Goal: Transaction & Acquisition: Purchase product/service

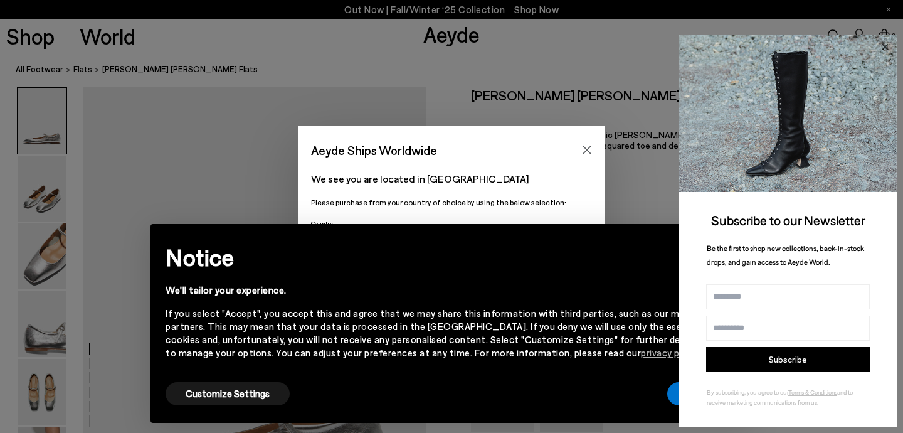
click at [885, 52] on icon at bounding box center [885, 47] width 16 height 16
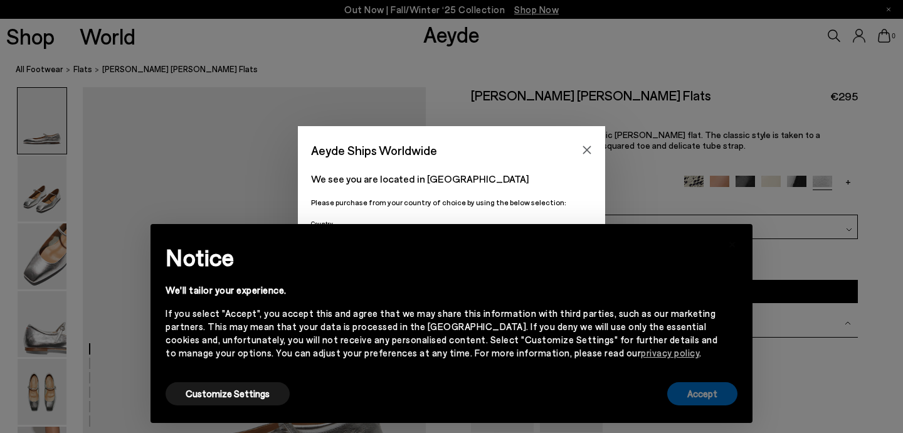
click at [712, 391] on button "Accept" at bounding box center [702, 393] width 70 height 23
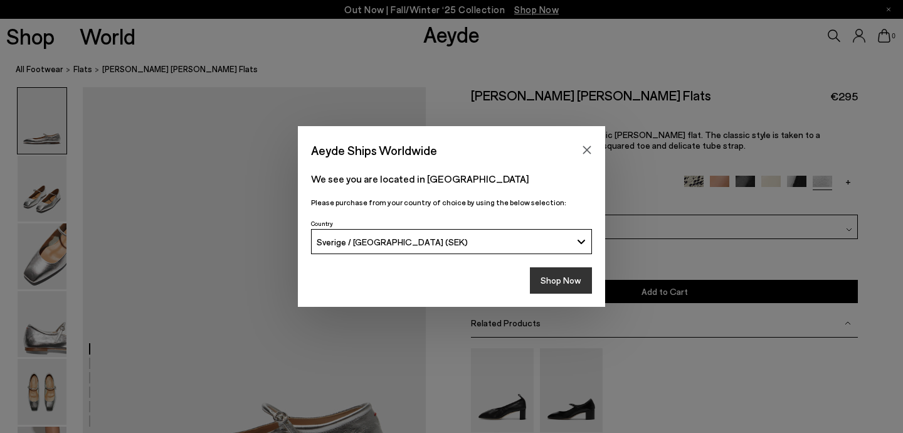
click at [558, 281] on button "Shop Now" at bounding box center [561, 280] width 62 height 26
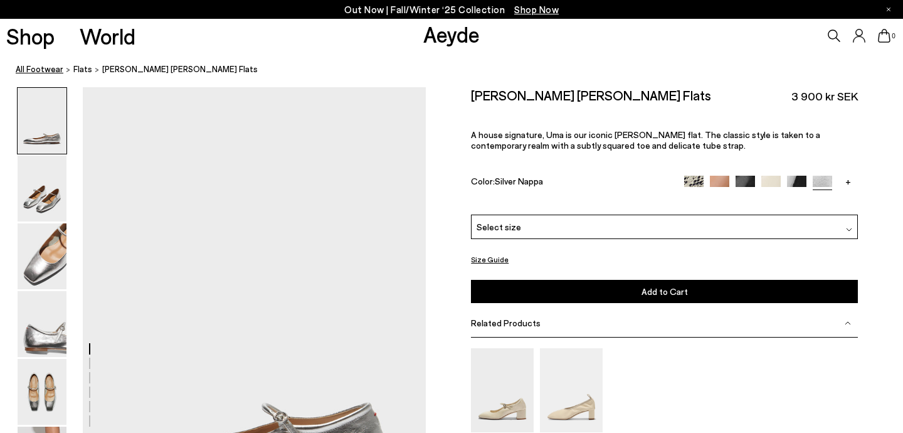
click at [48, 70] on link "All Footwear" at bounding box center [40, 69] width 48 height 13
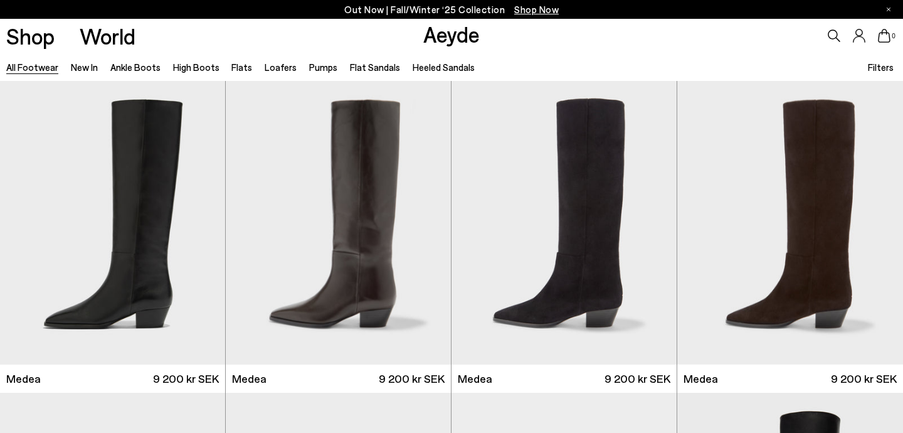
click at [876, 66] on span "Filters" at bounding box center [881, 66] width 26 height 11
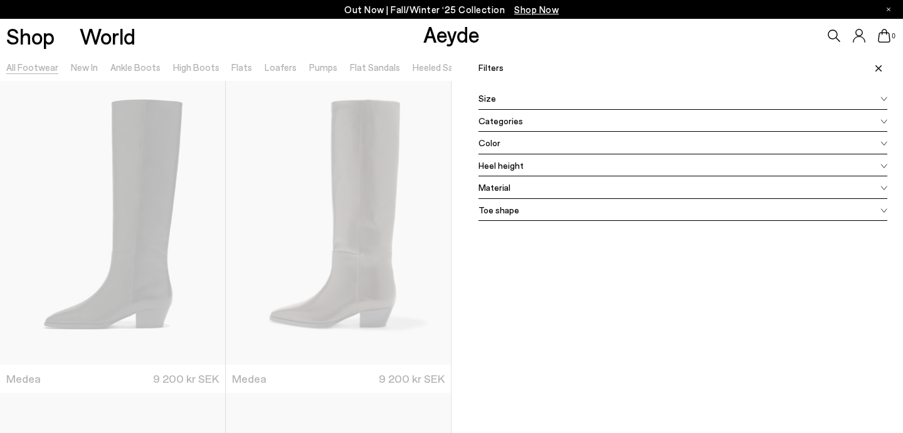
click at [513, 147] on div "Color" at bounding box center [683, 143] width 409 height 23
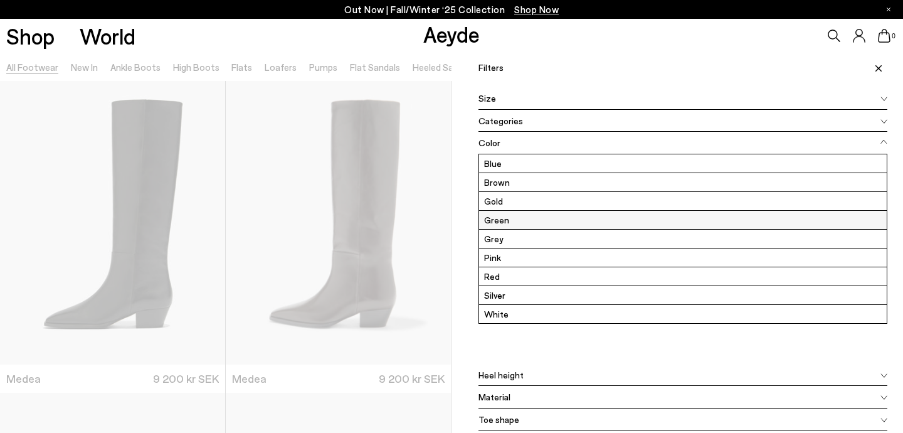
scroll to position [38, 0]
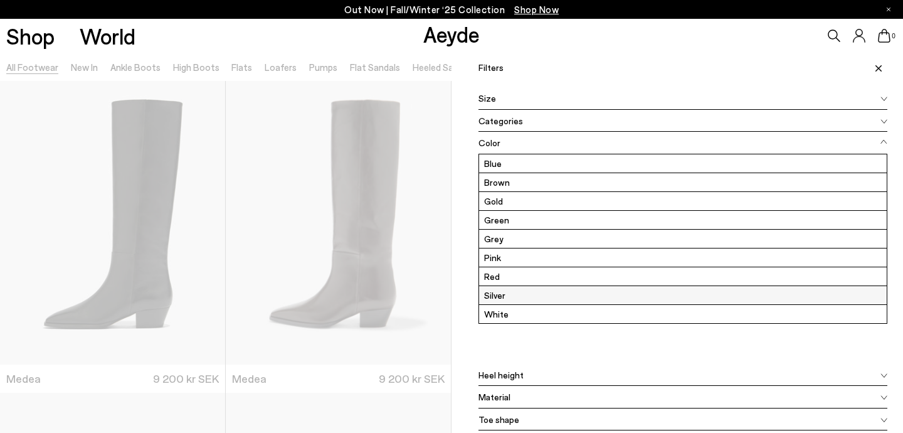
click at [514, 290] on label "Silver" at bounding box center [683, 295] width 408 height 18
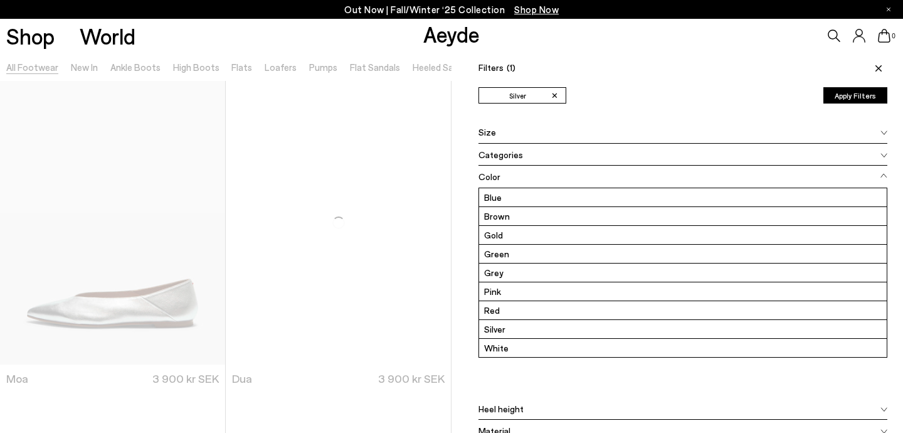
click at [847, 98] on button "Apply Filters" at bounding box center [856, 95] width 64 height 16
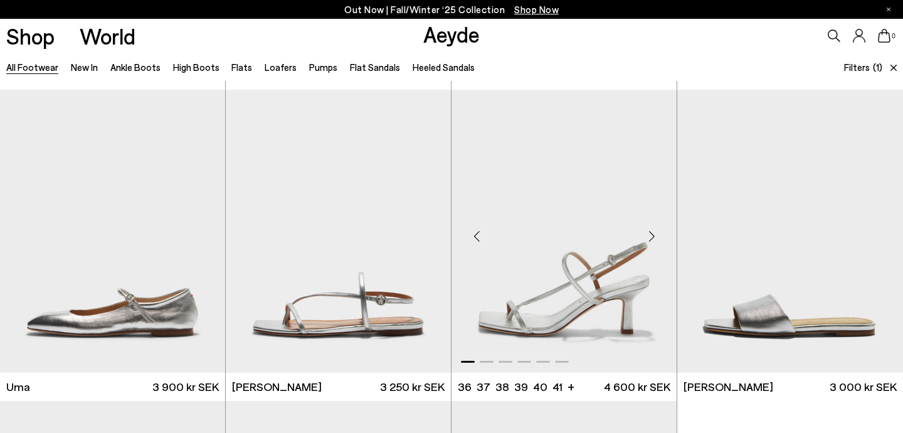
scroll to position [324, 0]
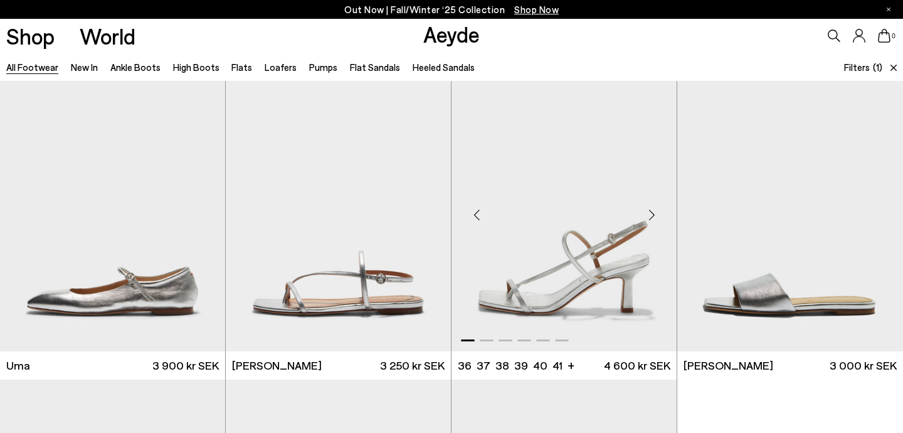
click at [651, 215] on div "Next slide" at bounding box center [652, 215] width 38 height 38
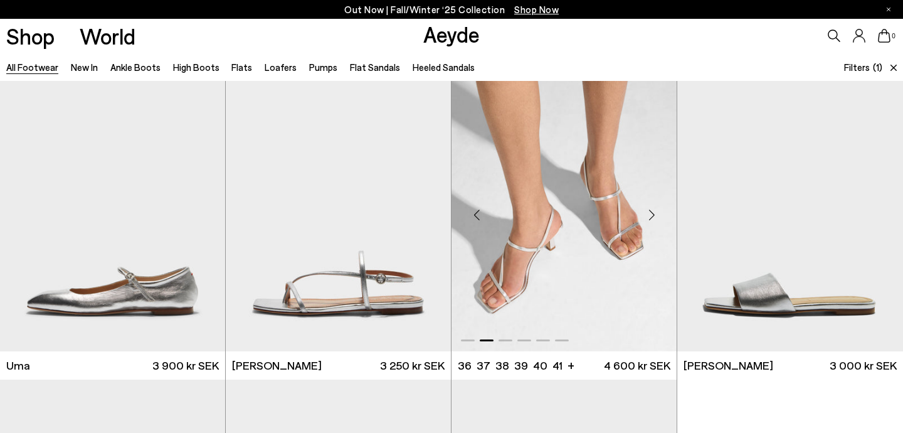
click at [652, 214] on div "Next slide" at bounding box center [652, 215] width 38 height 38
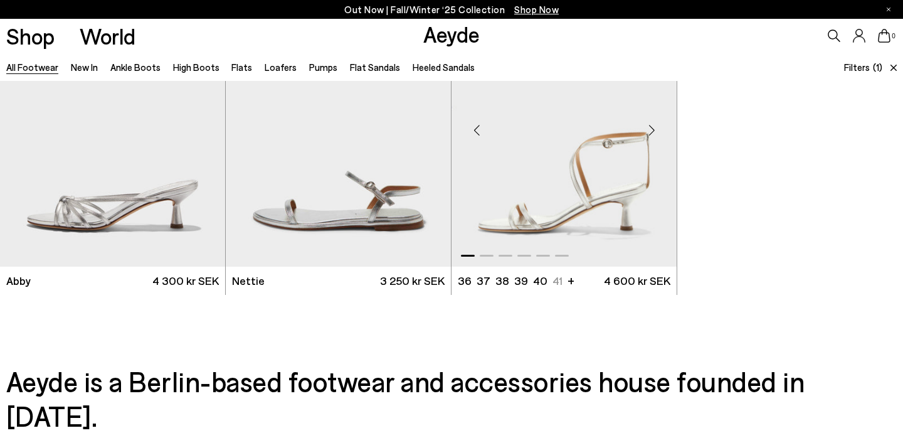
scroll to position [728, 0]
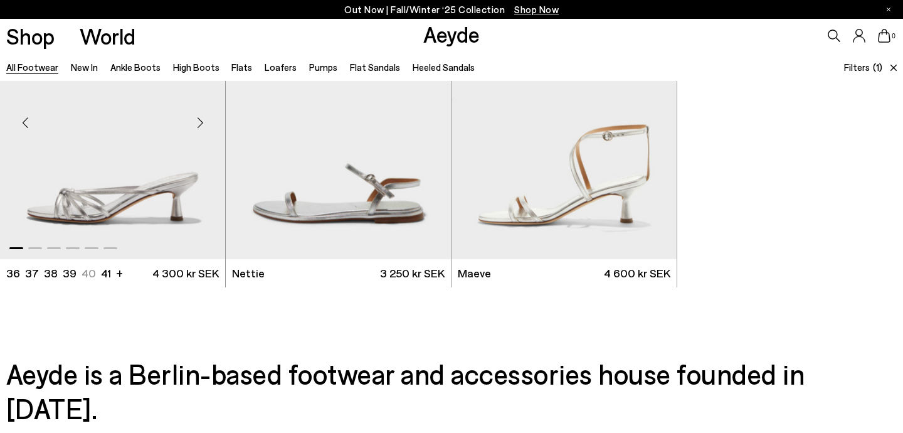
click at [199, 122] on div "Next slide" at bounding box center [200, 123] width 38 height 38
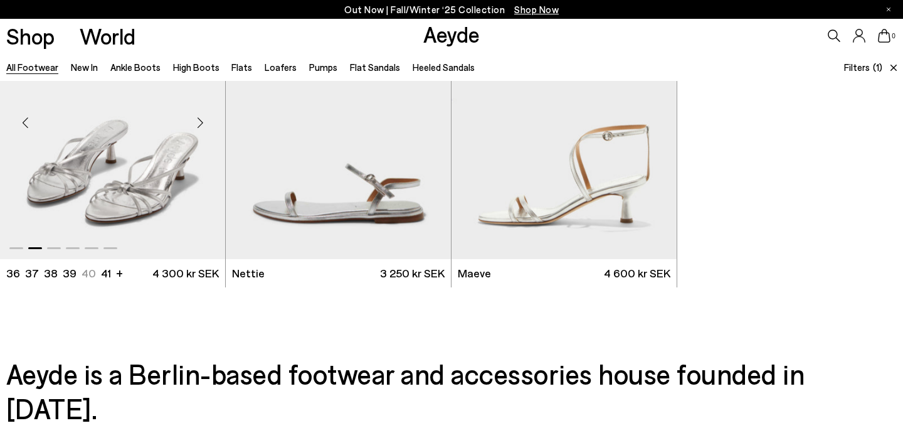
click at [199, 122] on div "Next slide" at bounding box center [200, 123] width 38 height 38
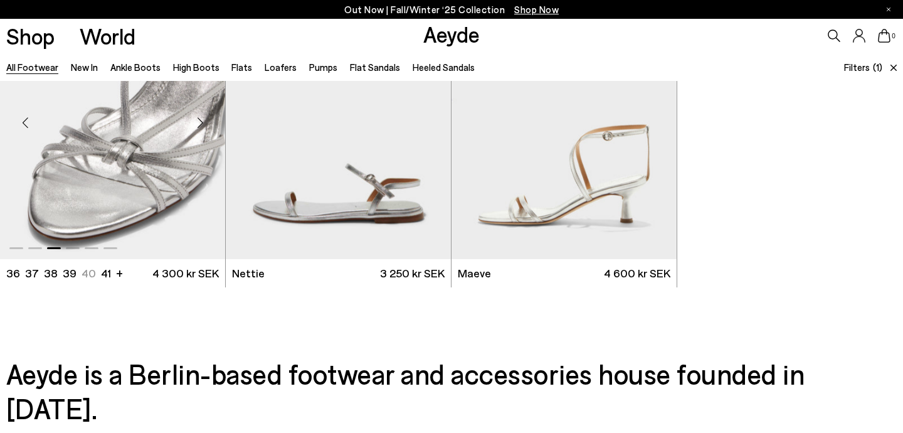
click at [199, 122] on div "Next slide" at bounding box center [200, 123] width 38 height 38
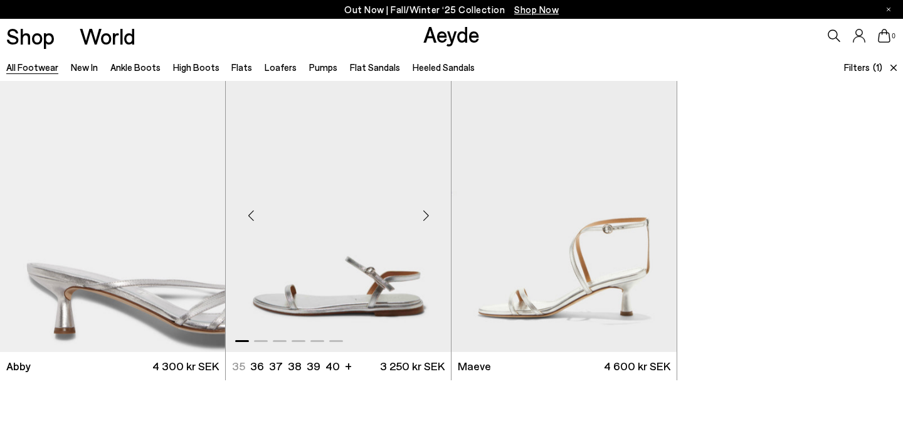
scroll to position [621, 0]
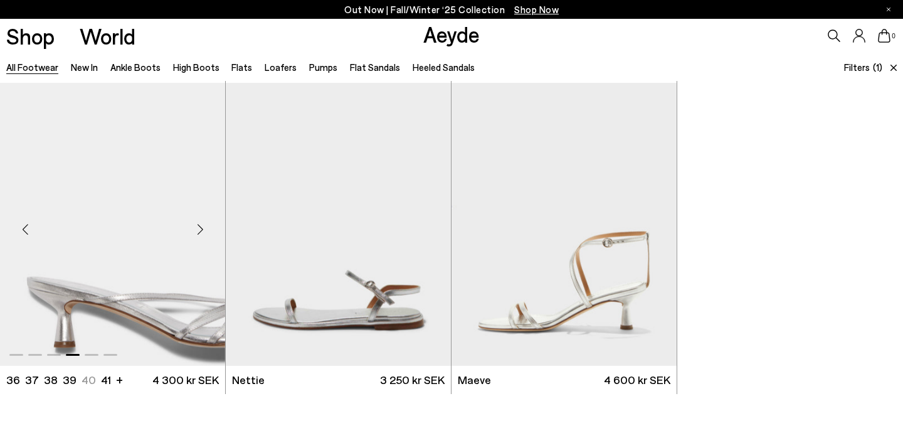
click at [201, 225] on div "Next slide" at bounding box center [200, 230] width 38 height 38
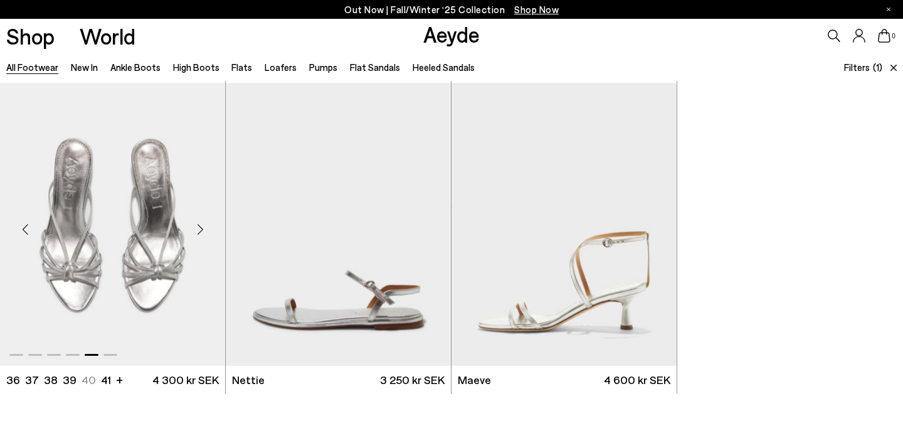
click at [202, 226] on div "Next slide" at bounding box center [200, 230] width 38 height 38
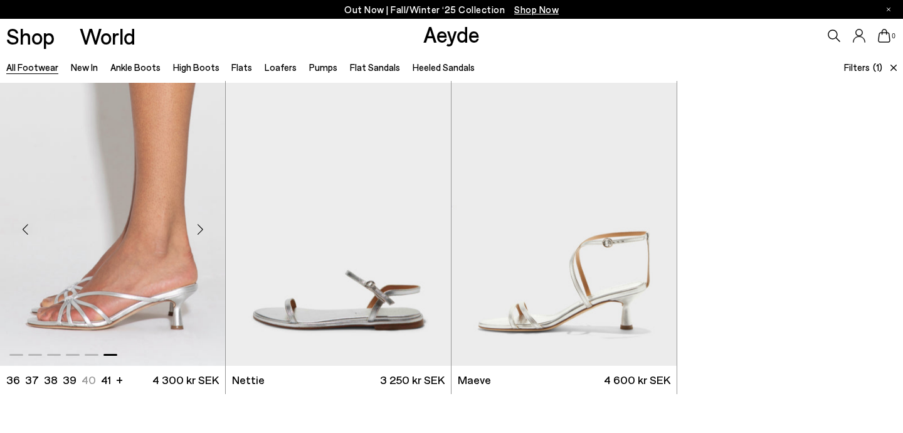
click at [202, 227] on div "Next slide" at bounding box center [200, 230] width 38 height 38
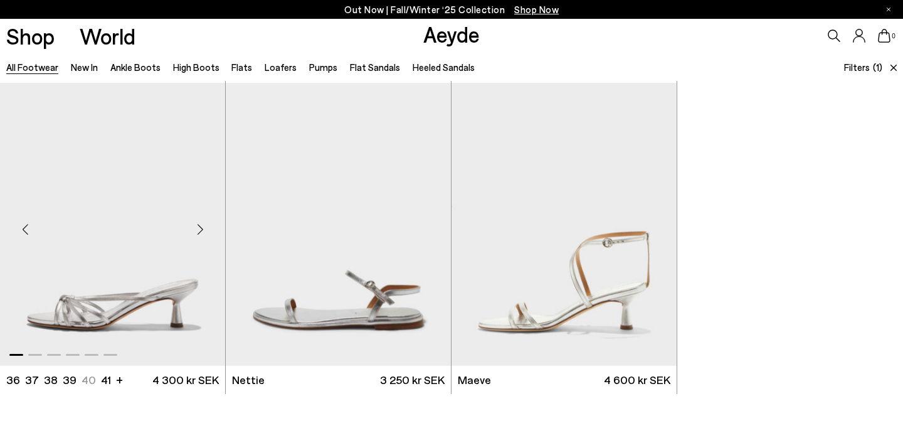
click at [202, 227] on div "Next slide" at bounding box center [200, 230] width 38 height 38
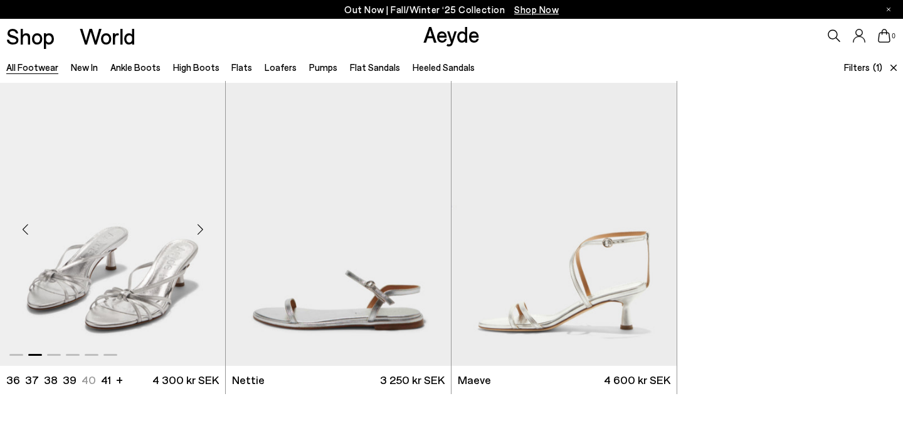
click at [202, 227] on div "Next slide" at bounding box center [200, 230] width 38 height 38
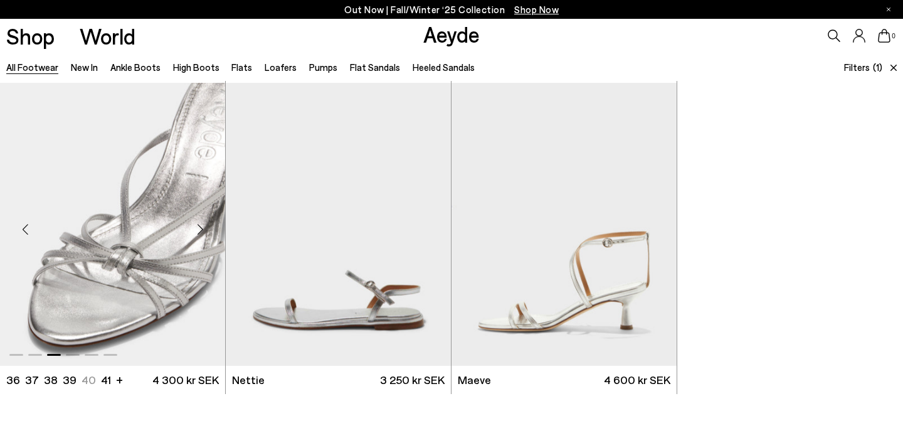
click at [202, 227] on div "Next slide" at bounding box center [200, 230] width 38 height 38
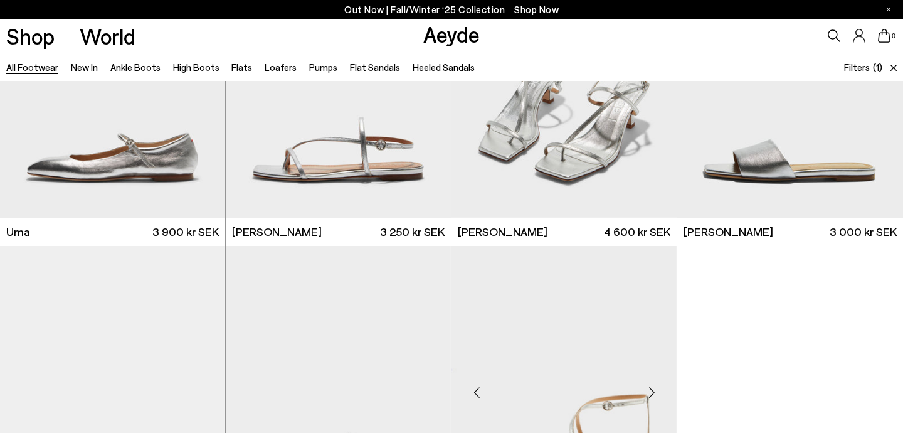
scroll to position [340, 0]
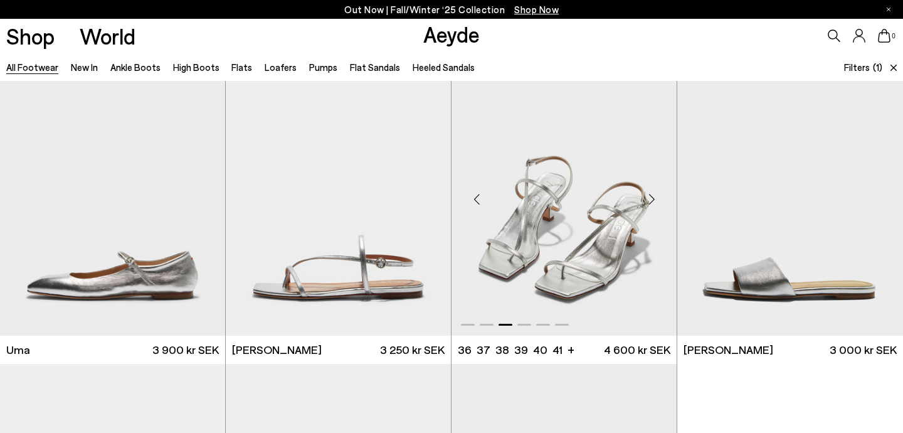
click at [651, 199] on div "Next slide" at bounding box center [652, 199] width 38 height 38
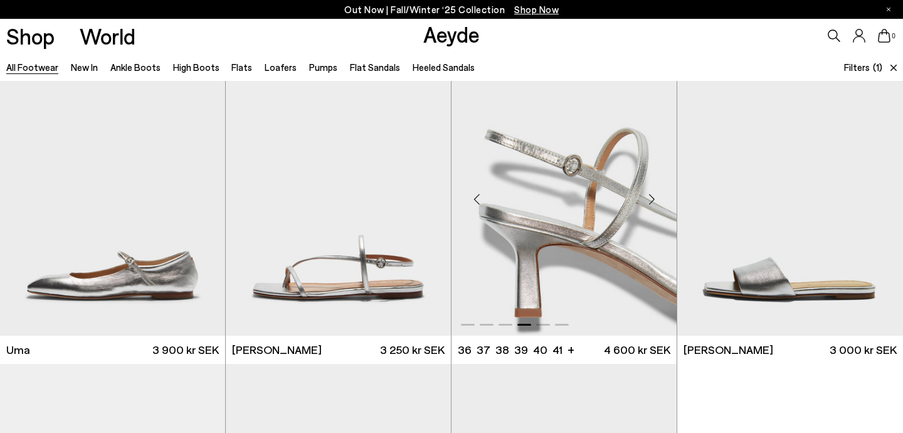
click at [651, 199] on div "Next slide" at bounding box center [652, 199] width 38 height 38
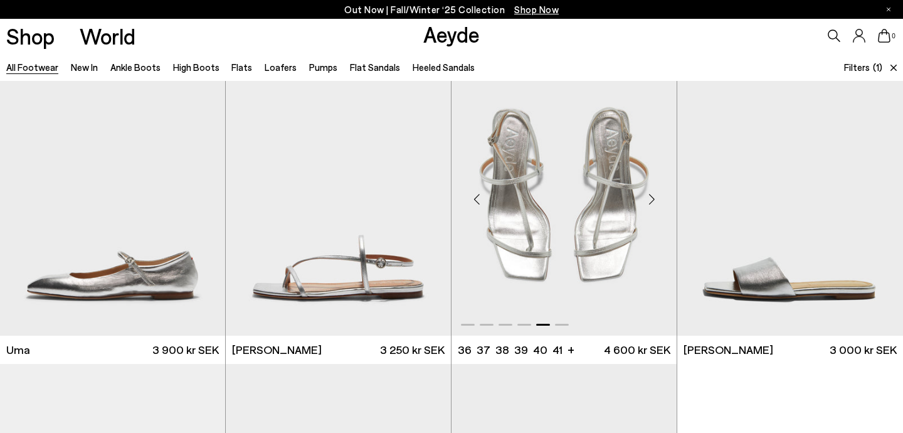
click at [651, 199] on div "Next slide" at bounding box center [652, 199] width 38 height 38
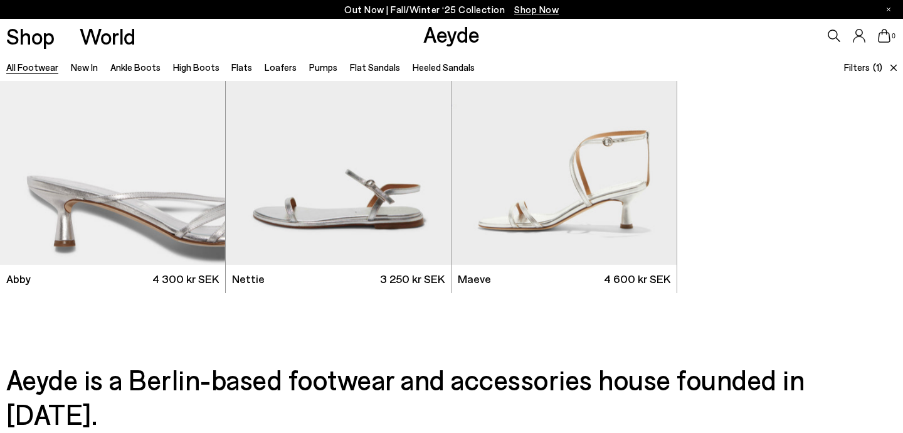
scroll to position [570, 0]
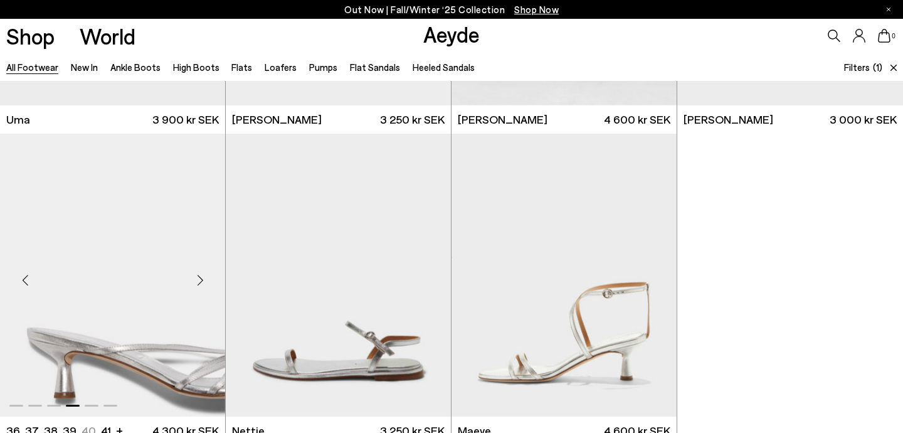
click at [203, 280] on div "Next slide" at bounding box center [200, 281] width 38 height 38
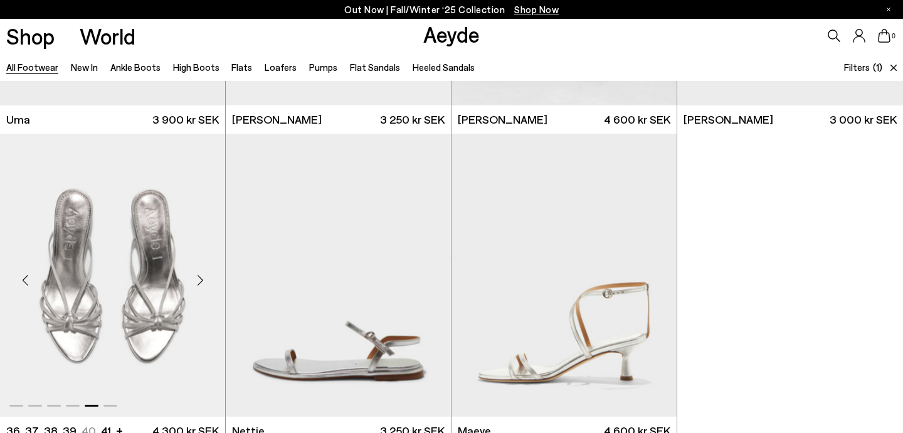
click at [201, 279] on div "Next slide" at bounding box center [200, 281] width 38 height 38
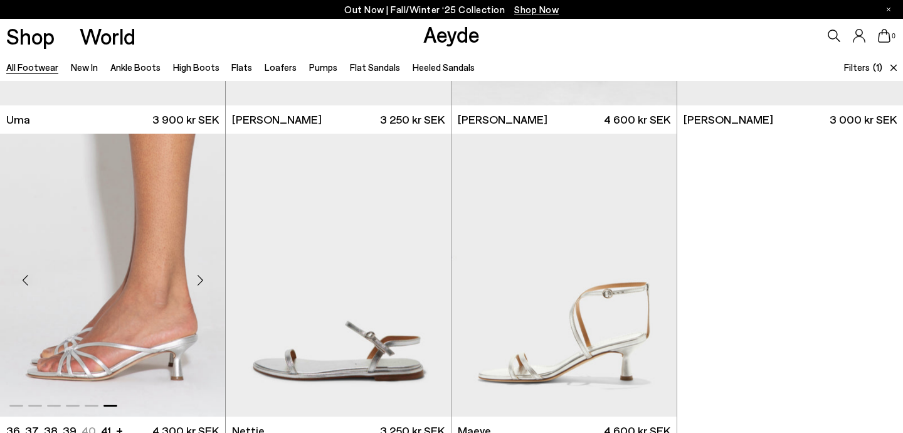
click at [201, 279] on div "Next slide" at bounding box center [200, 281] width 38 height 38
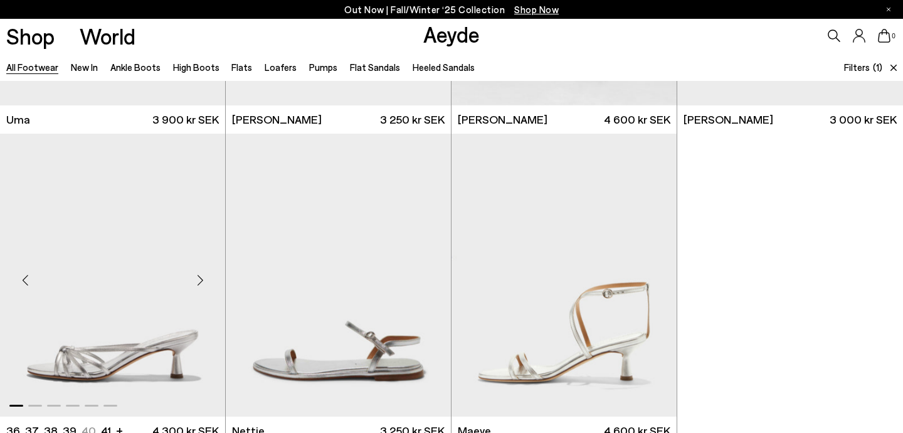
click at [142, 247] on img "1 / 6" at bounding box center [112, 275] width 225 height 283
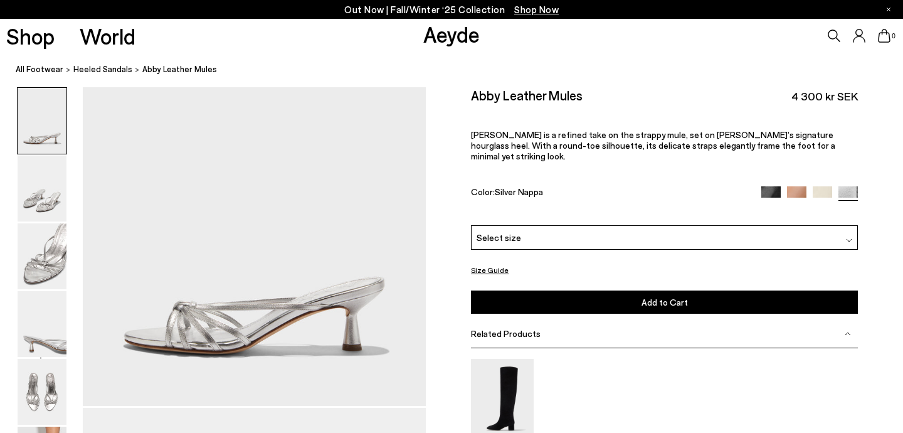
scroll to position [173, 0]
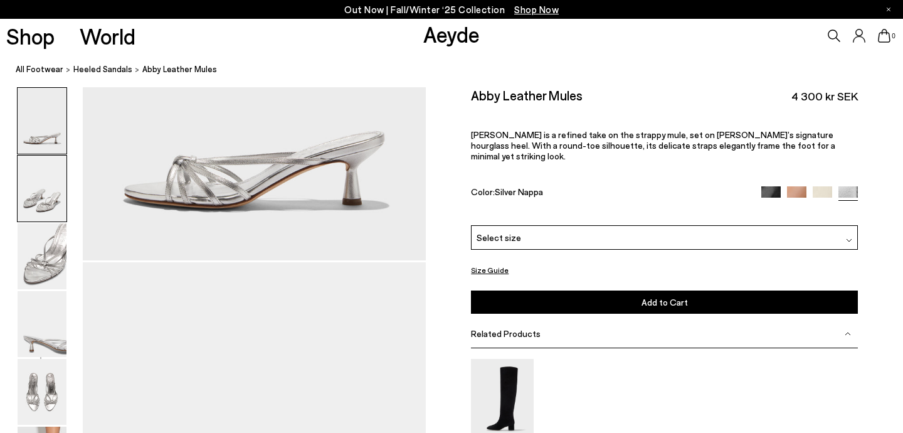
click at [45, 191] on img at bounding box center [42, 189] width 49 height 66
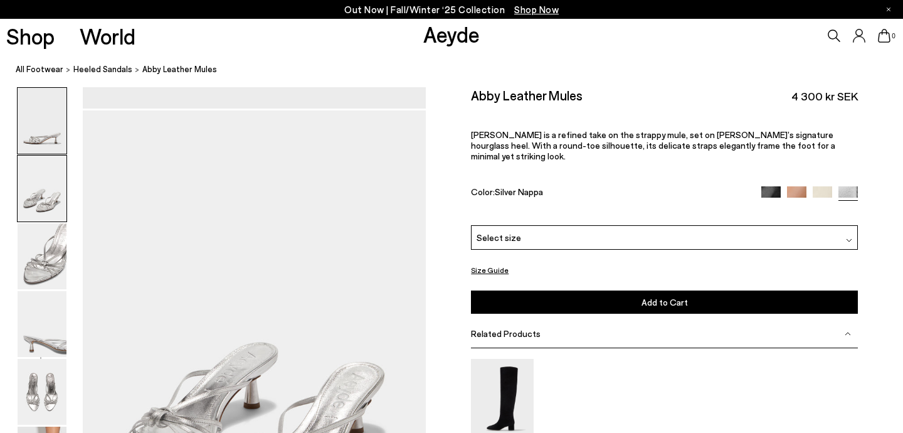
click at [45, 191] on img at bounding box center [42, 189] width 49 height 66
